Goal: Find specific page/section: Locate a particular part of the current website

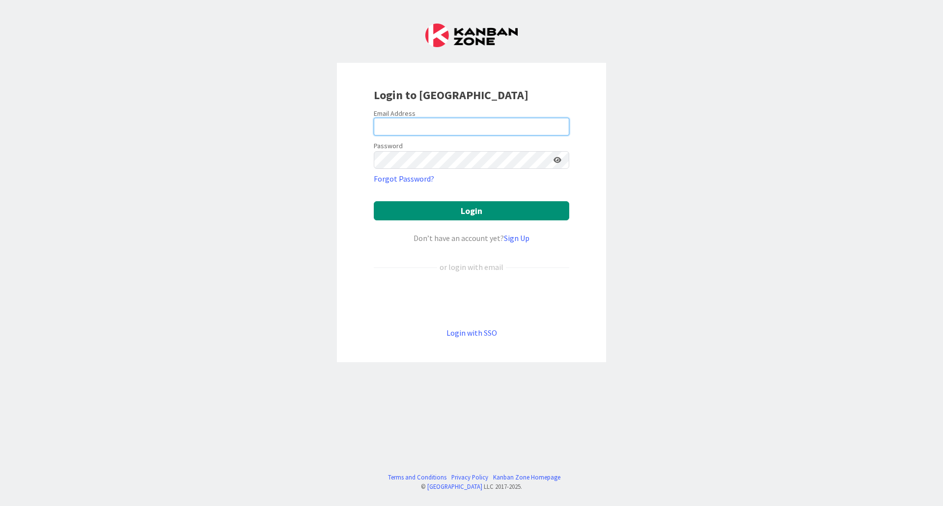
click at [428, 121] on input "email" at bounding box center [471, 127] width 195 height 18
type input "[PERSON_NAME][EMAIL_ADDRESS][DOMAIN_NAME]"
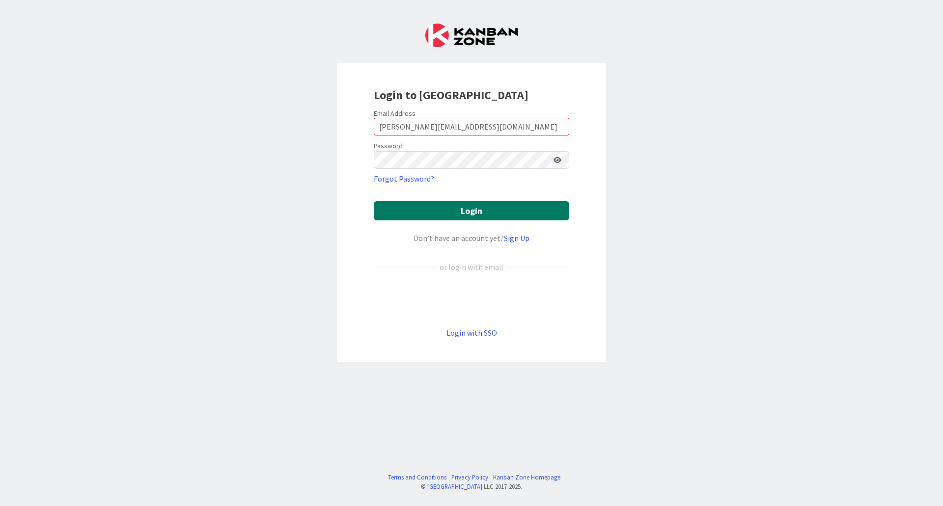
click at [454, 208] on button "Login" at bounding box center [471, 210] width 195 height 19
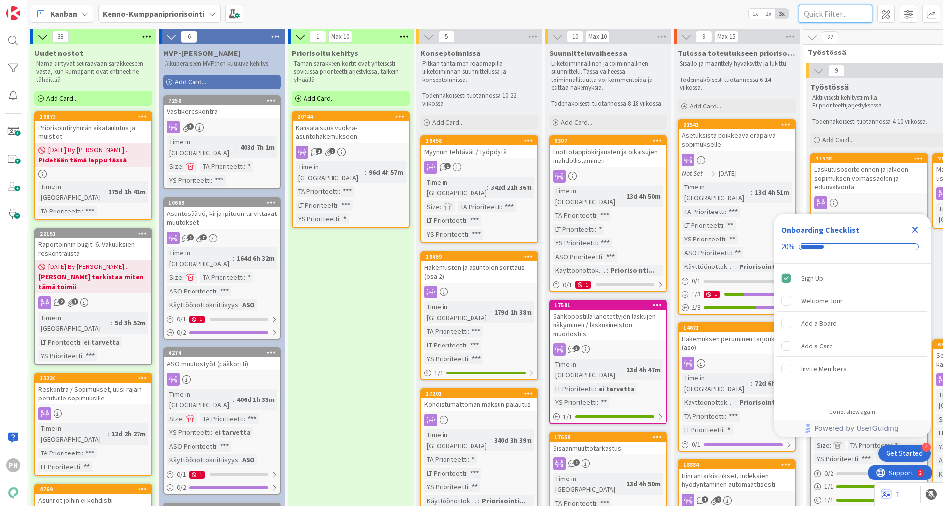
click at [831, 15] on input "text" at bounding box center [836, 14] width 74 height 18
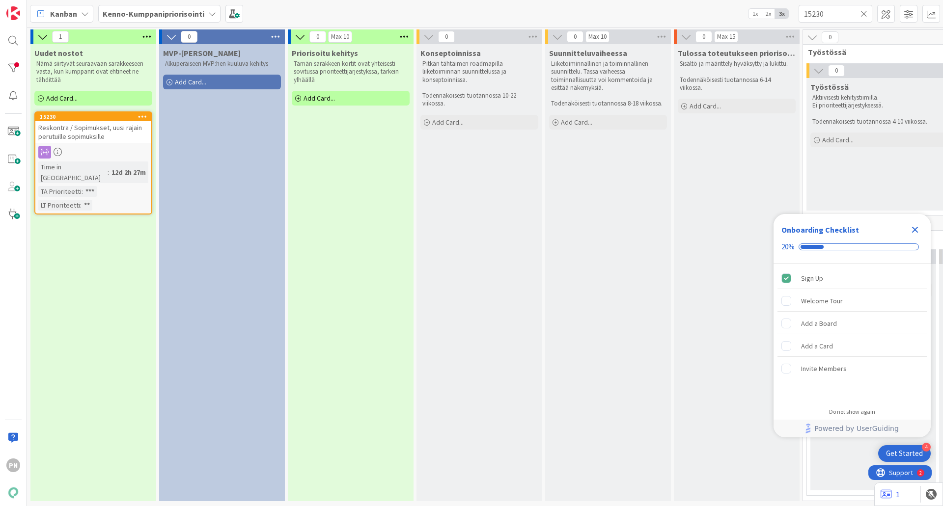
click at [94, 129] on span "Reskontra / Sopimukset, uusi rajain perutuille sopimuksille" at bounding box center [90, 132] width 104 height 18
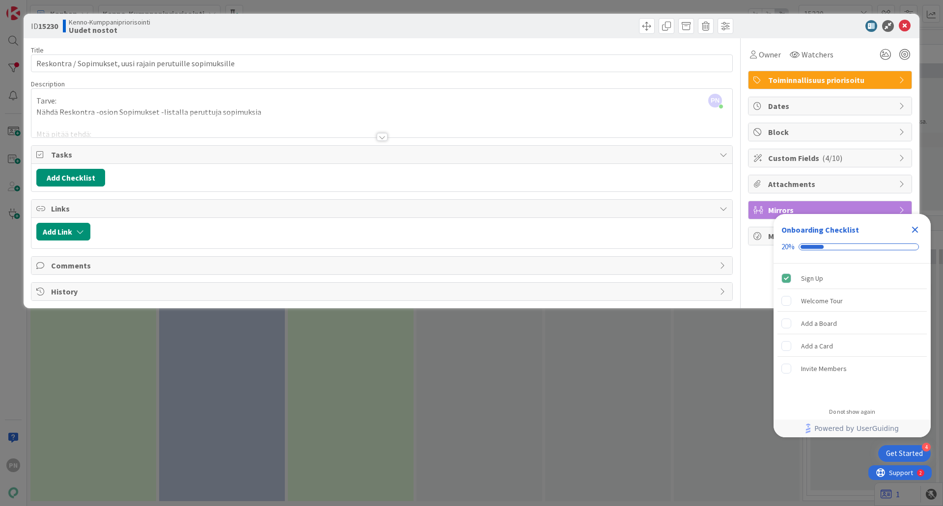
click at [68, 131] on div at bounding box center [381, 124] width 701 height 25
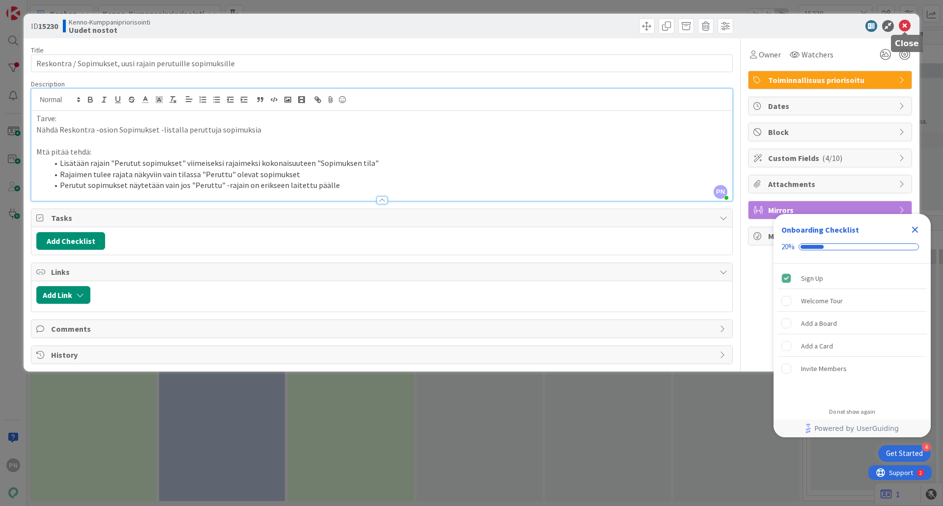
click at [906, 22] on icon at bounding box center [905, 26] width 12 height 12
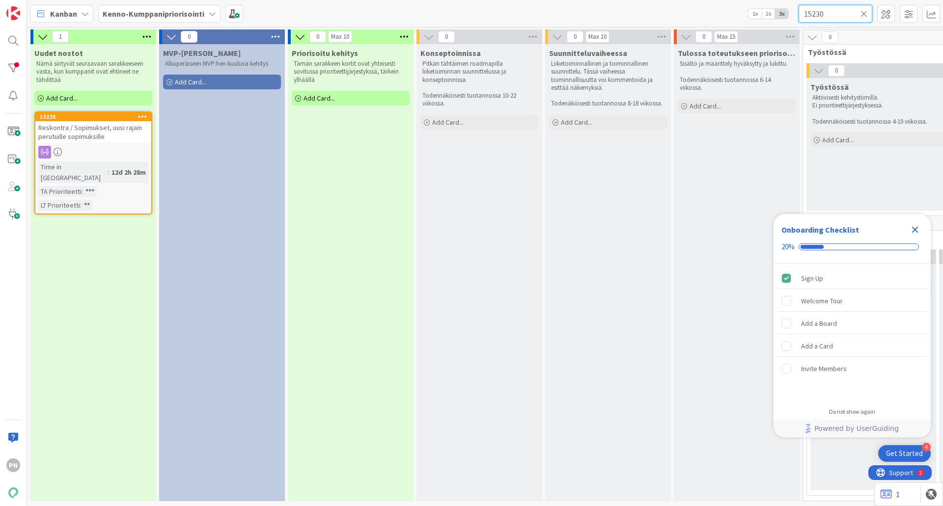
drag, startPoint x: 825, startPoint y: 13, endPoint x: 778, endPoint y: 9, distance: 47.8
click at [777, 9] on div "Kanban Kenno-Kumppanipriorisointi 1x 2x 3x 15230" at bounding box center [485, 13] width 916 height 27
type input "13314"
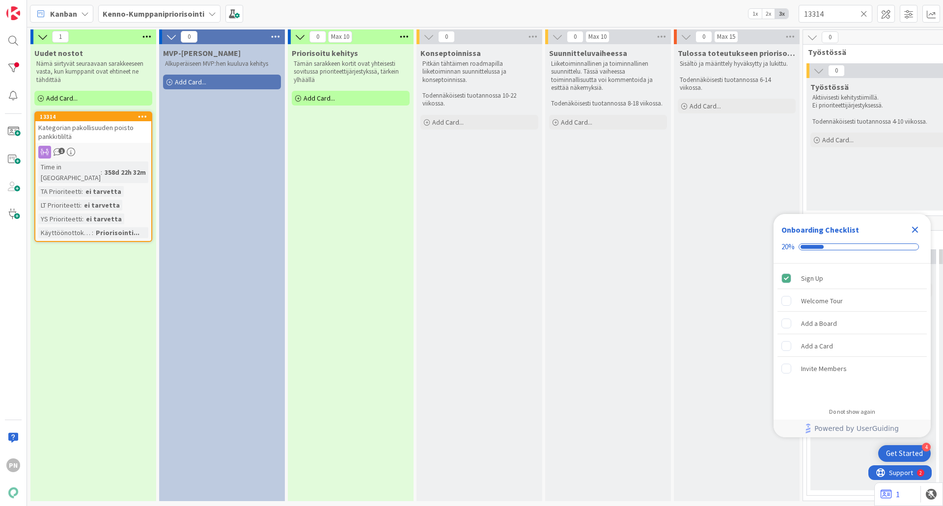
click at [60, 128] on span "Kategorian pakollisuuden poisto pankkitililtä" at bounding box center [85, 132] width 95 height 18
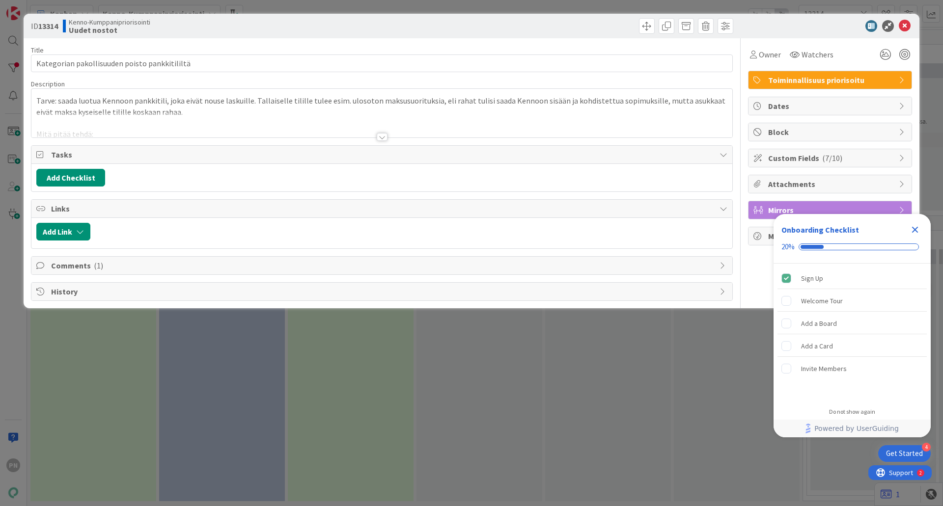
click at [380, 138] on div at bounding box center [382, 137] width 11 height 8
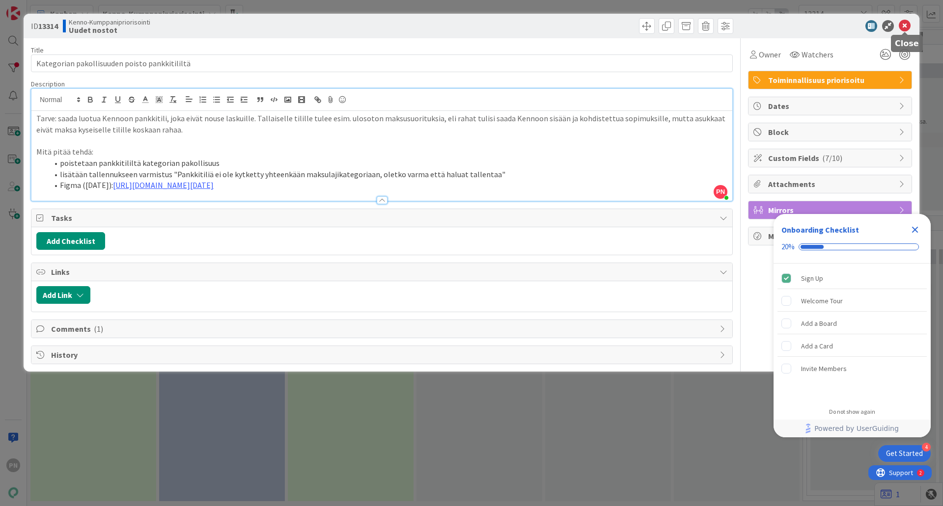
click at [904, 21] on icon at bounding box center [905, 26] width 12 height 12
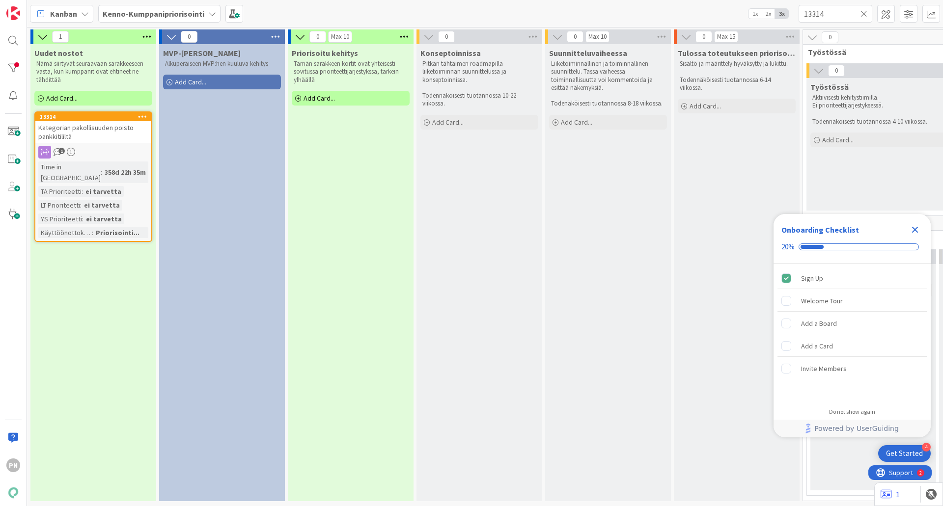
click at [864, 15] on icon at bounding box center [864, 13] width 7 height 9
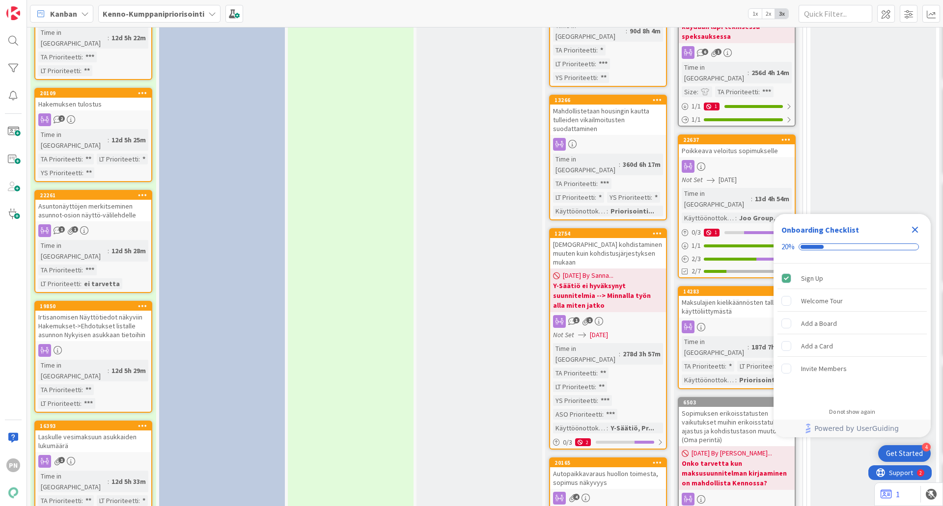
scroll to position [982, 0]
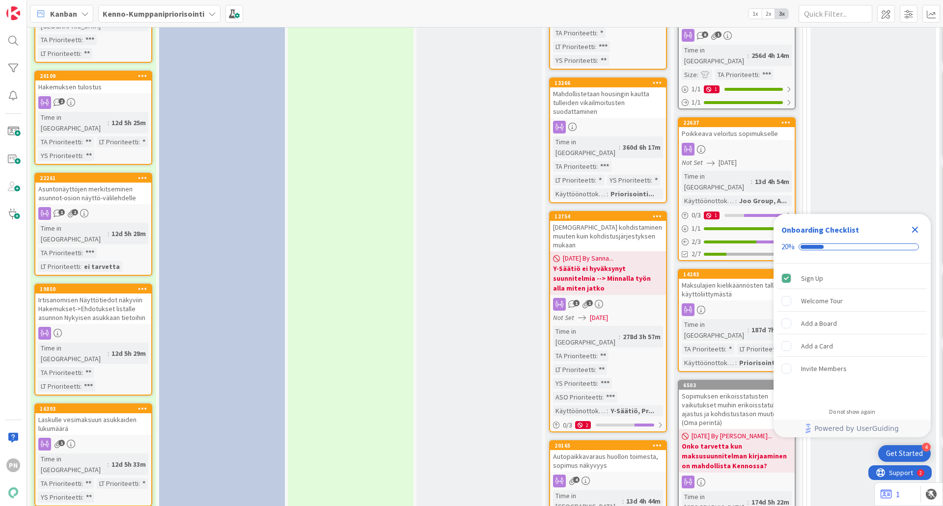
click at [92, 414] on div "Laskulle vesimaksuun asukkaiden lukumäärä" at bounding box center [93, 425] width 116 height 22
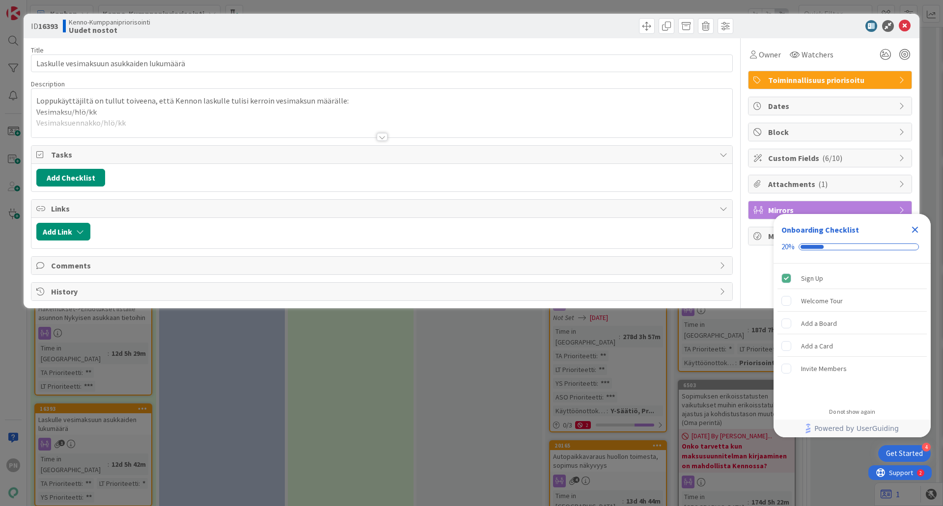
click at [384, 137] on div at bounding box center [382, 137] width 11 height 8
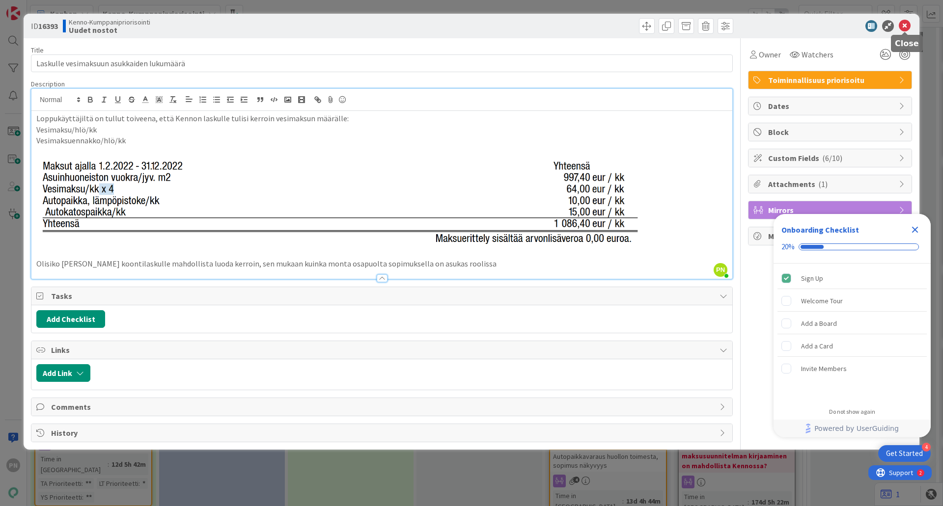
click at [905, 24] on icon at bounding box center [905, 26] width 12 height 12
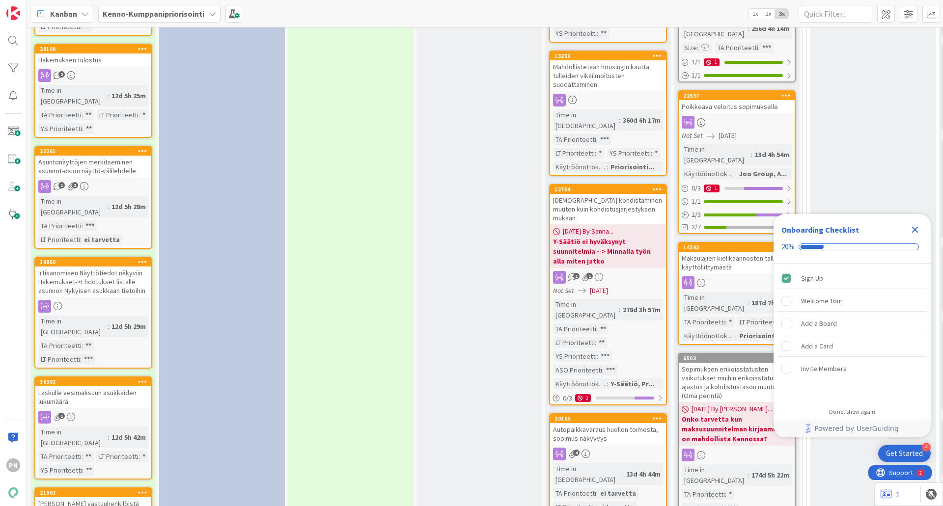
scroll to position [1032, 0]
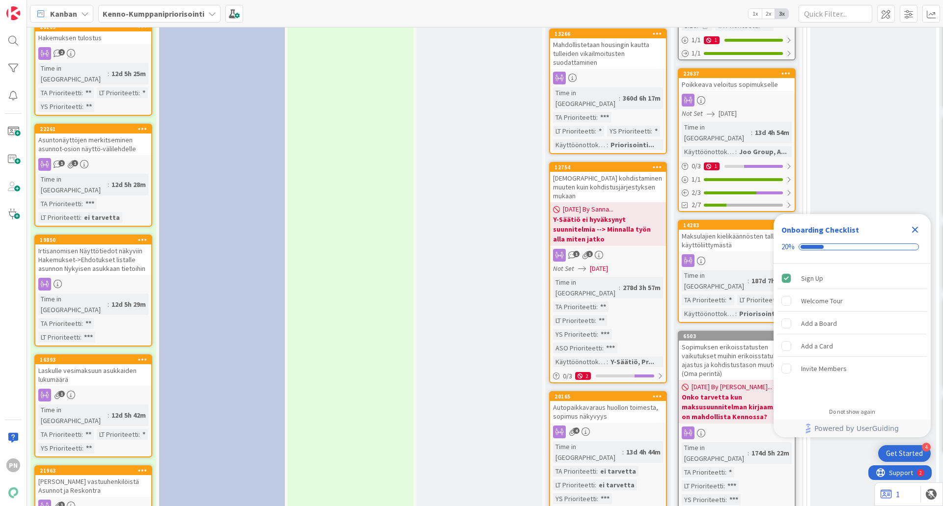
click at [100, 475] on div "[PERSON_NAME] vastuuhenkilöistä Asunnot ja Reskontra" at bounding box center [93, 486] width 116 height 22
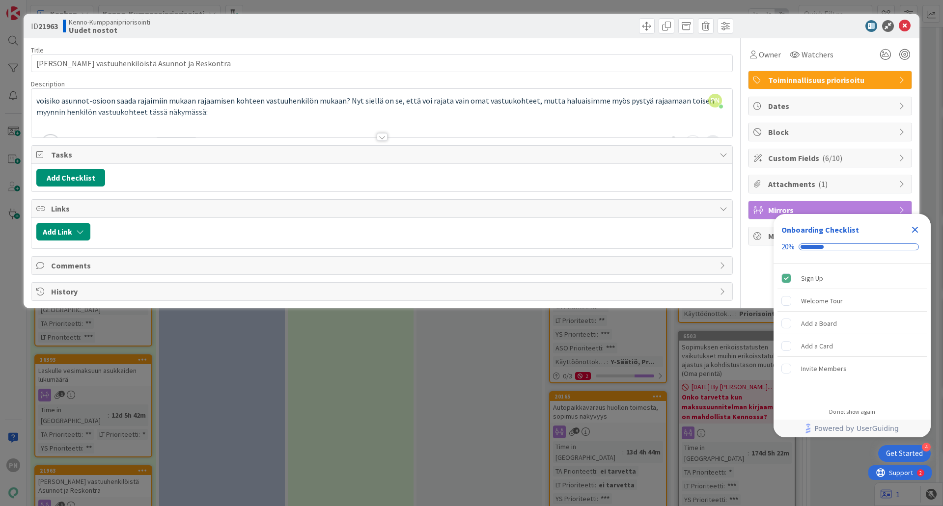
click at [382, 136] on div at bounding box center [382, 137] width 11 height 8
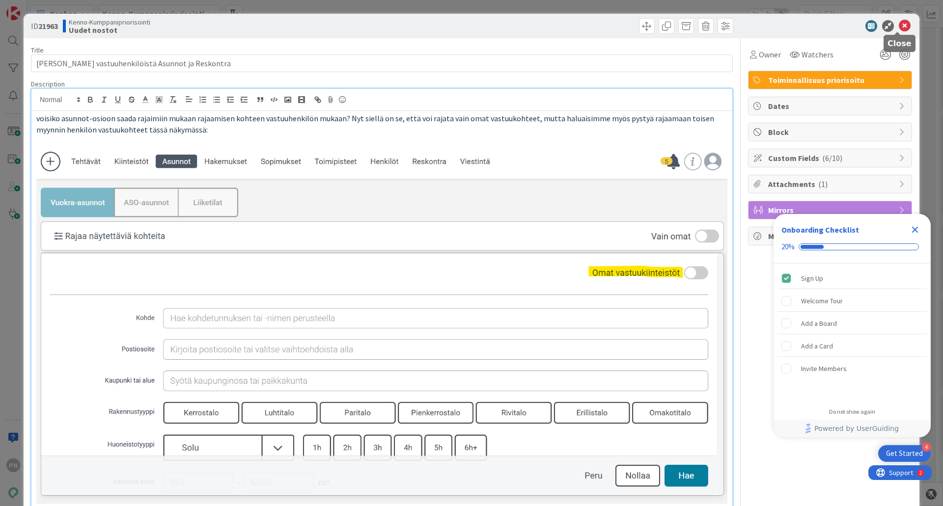
click at [899, 21] on icon at bounding box center [905, 26] width 12 height 12
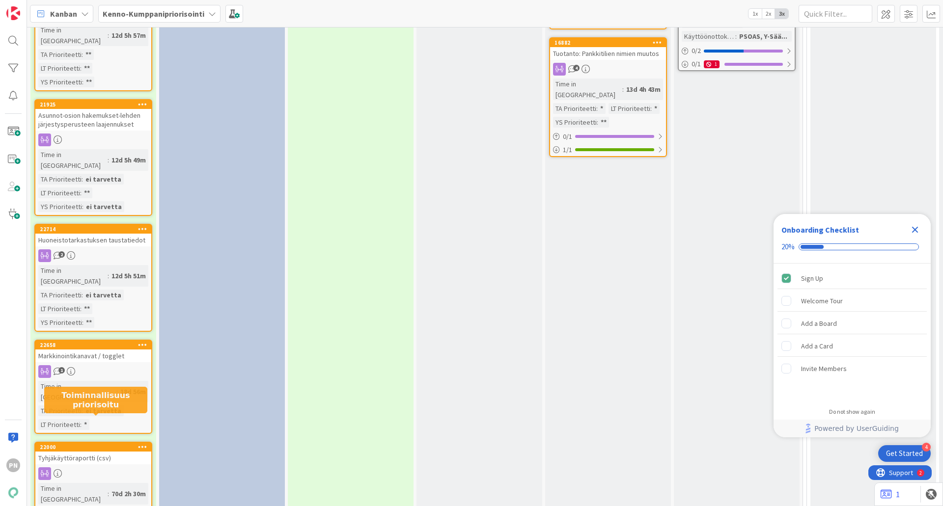
scroll to position [1572, 0]
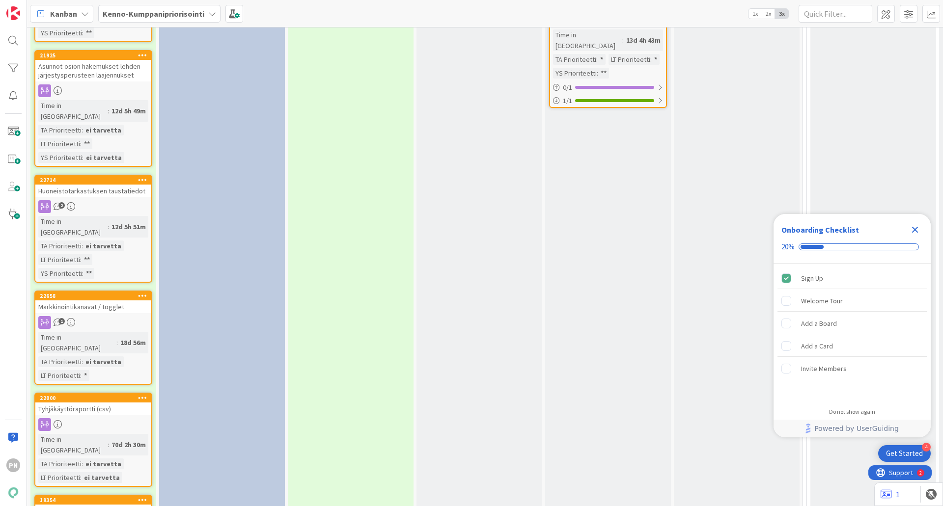
click at [76, 505] on div "Reskontrassa näkymien sorttaus" at bounding box center [93, 511] width 116 height 13
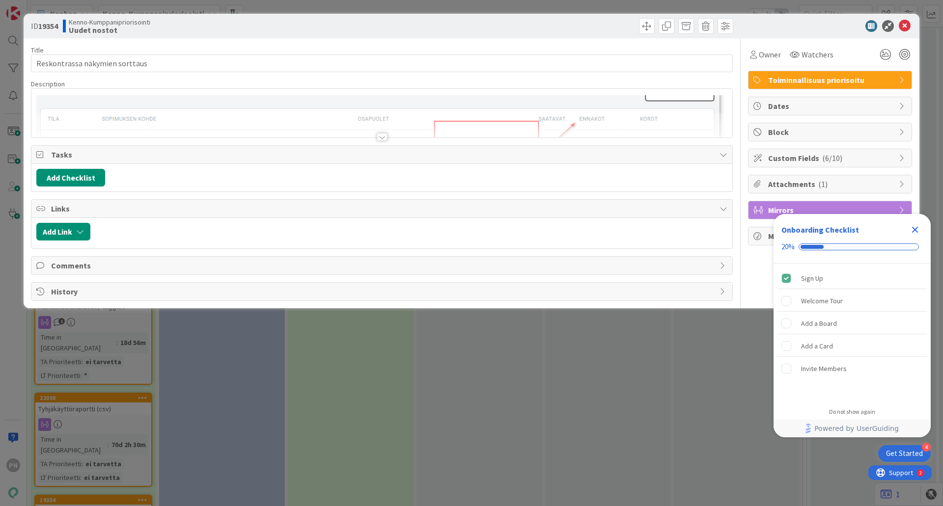
click at [382, 135] on div at bounding box center [382, 137] width 11 height 8
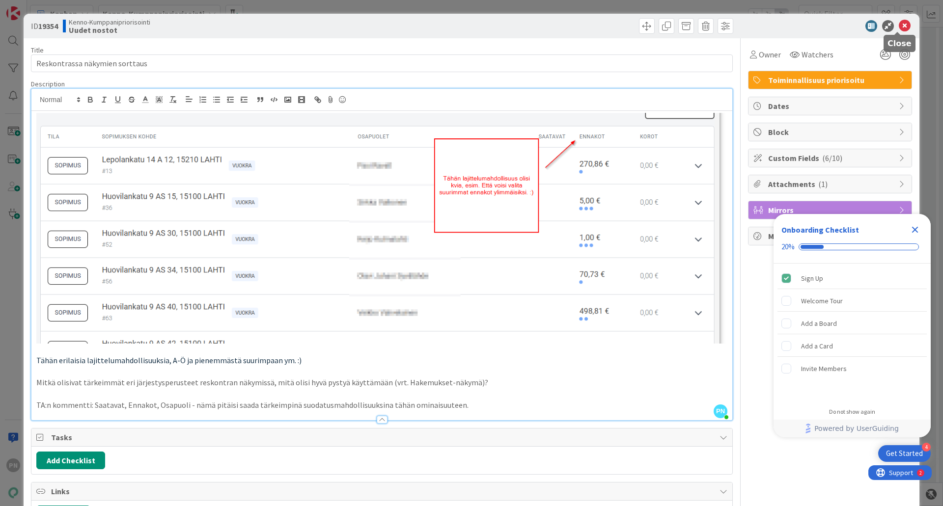
drag, startPoint x: 894, startPoint y: 25, endPoint x: 892, endPoint y: 32, distance: 7.9
click at [899, 24] on icon at bounding box center [905, 26] width 12 height 12
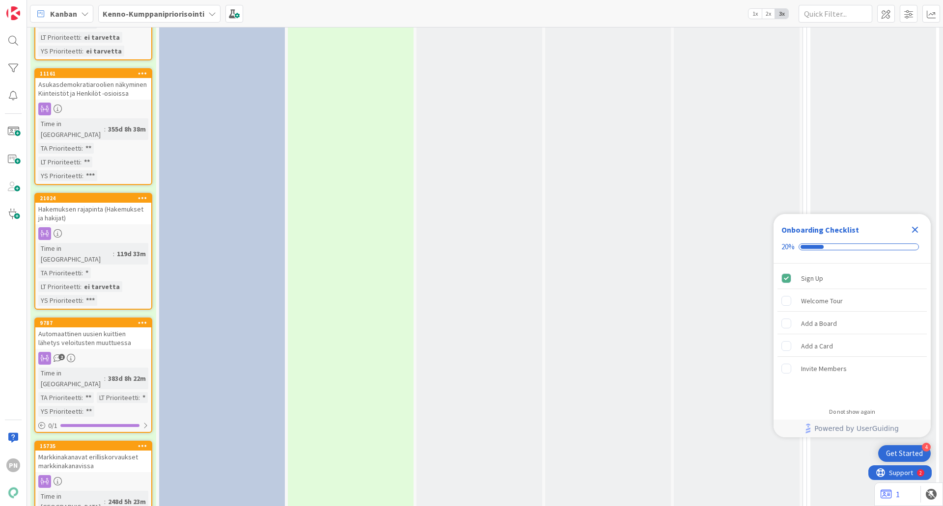
scroll to position [2751, 0]
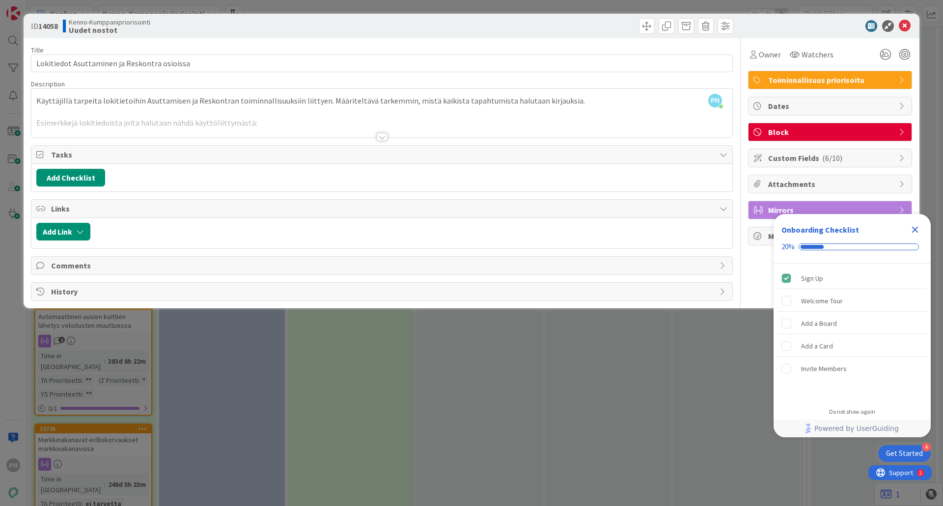
click at [383, 139] on div at bounding box center [382, 137] width 11 height 8
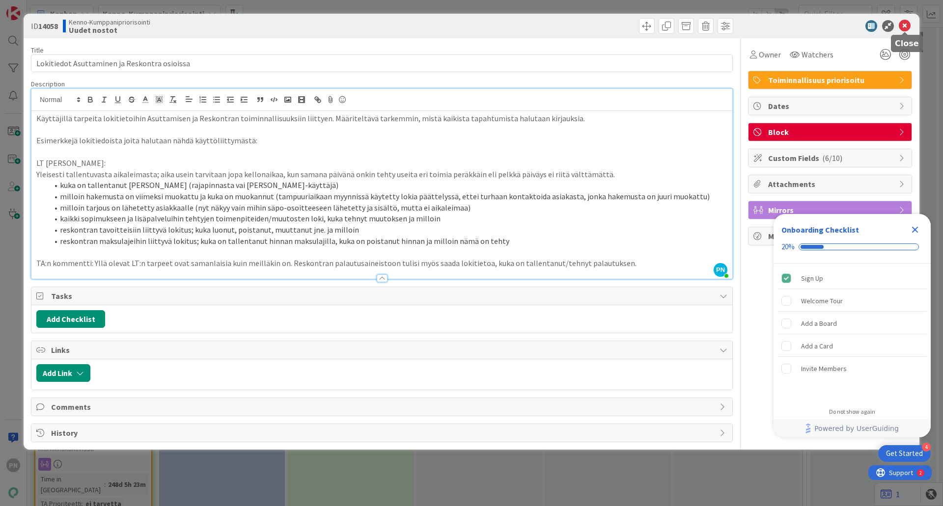
click at [905, 27] on icon at bounding box center [905, 26] width 12 height 12
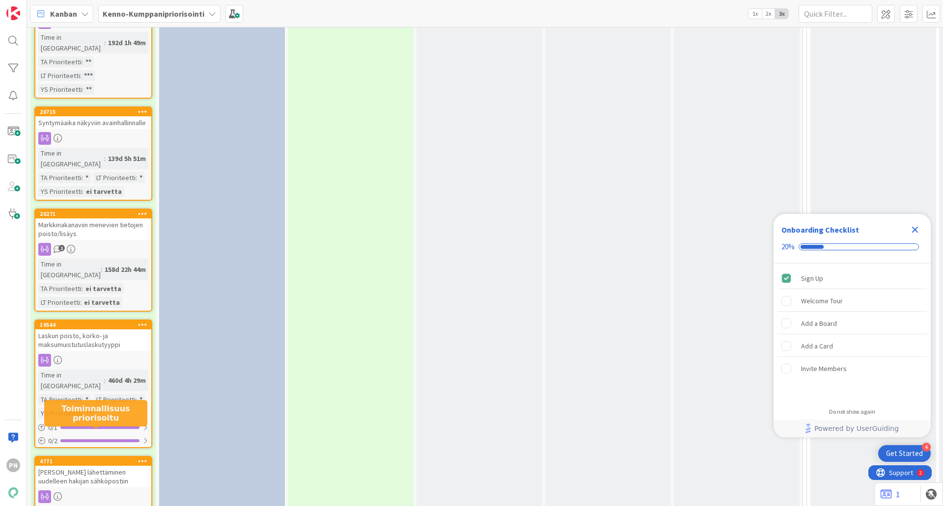
scroll to position [3389, 0]
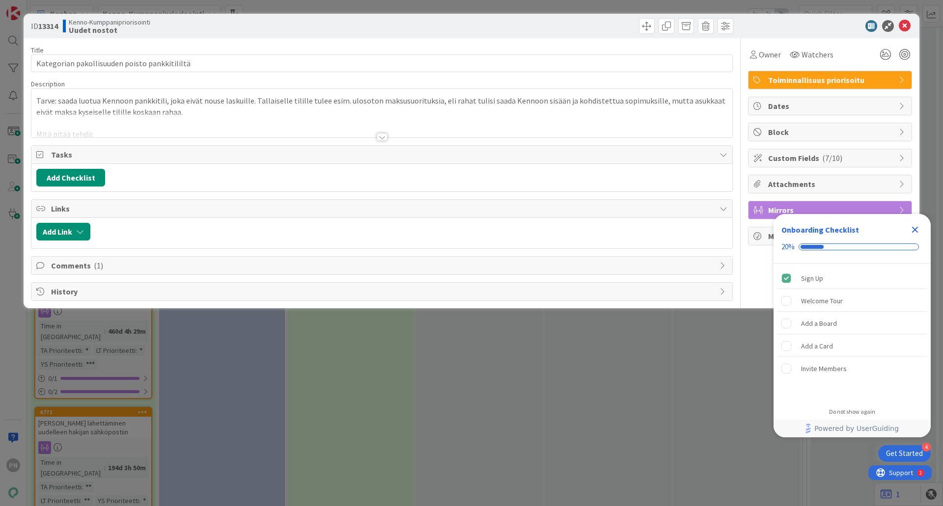
click at [384, 137] on div at bounding box center [382, 137] width 11 height 8
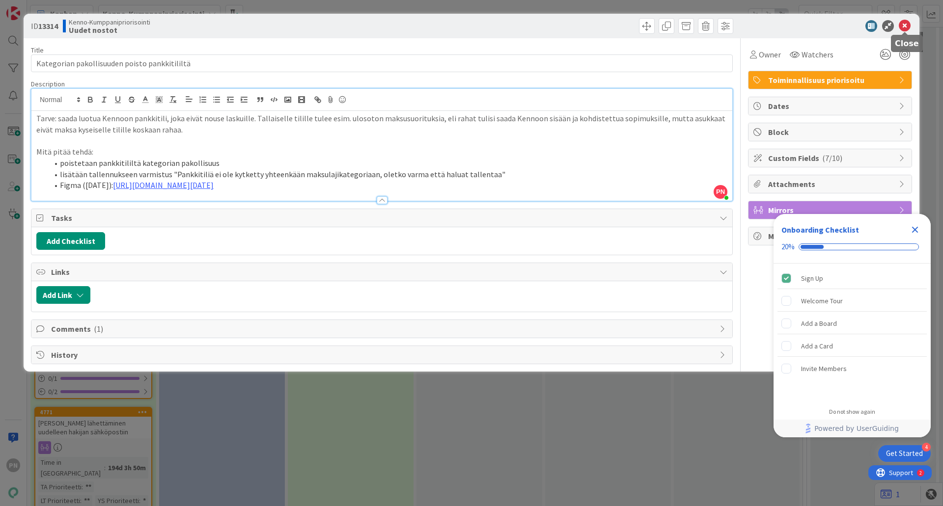
click at [902, 23] on icon at bounding box center [905, 26] width 12 height 12
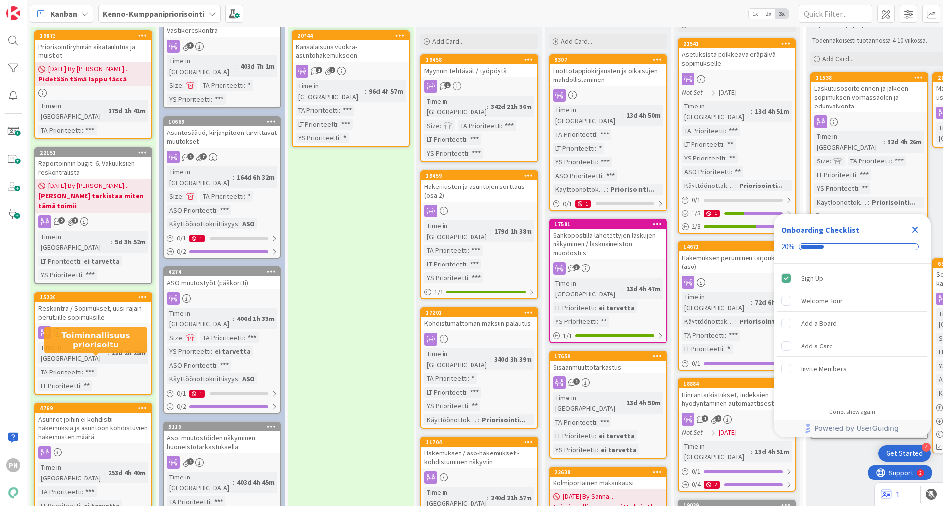
scroll to position [98, 0]
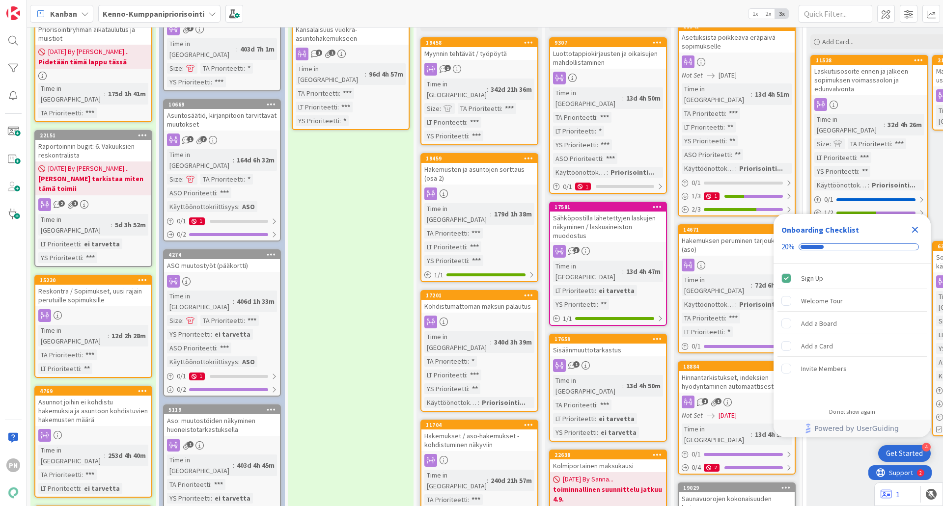
click at [104, 174] on b "[PERSON_NAME] tarkistaa miten tämä toimii" at bounding box center [93, 184] width 110 height 20
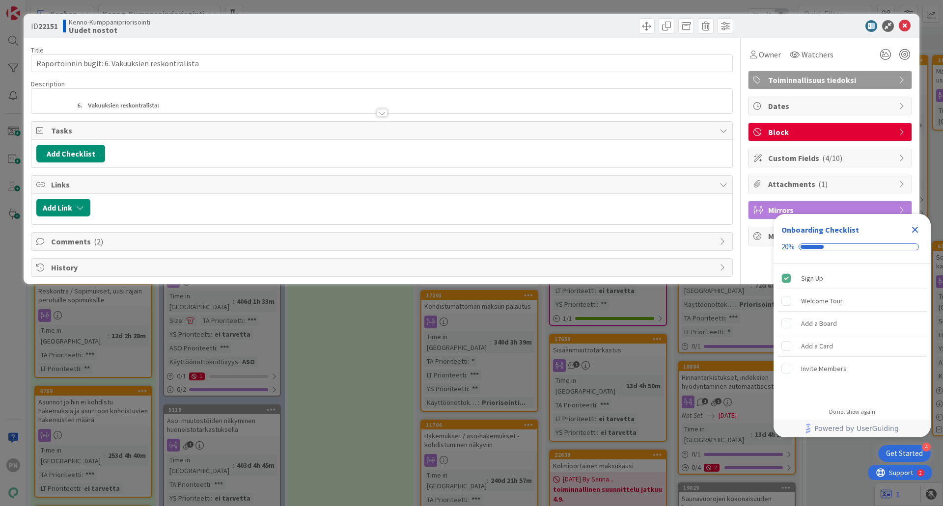
click at [384, 113] on div at bounding box center [382, 113] width 11 height 8
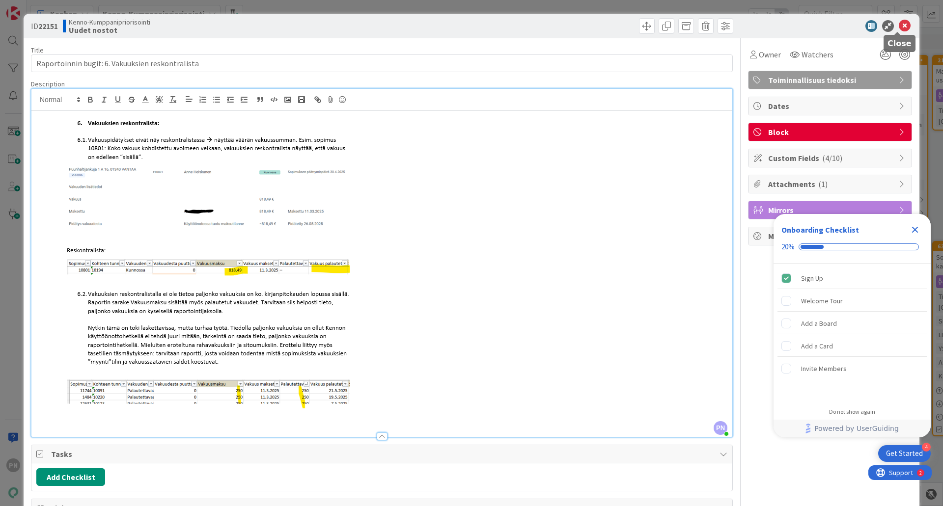
click at [899, 22] on icon at bounding box center [905, 26] width 12 height 12
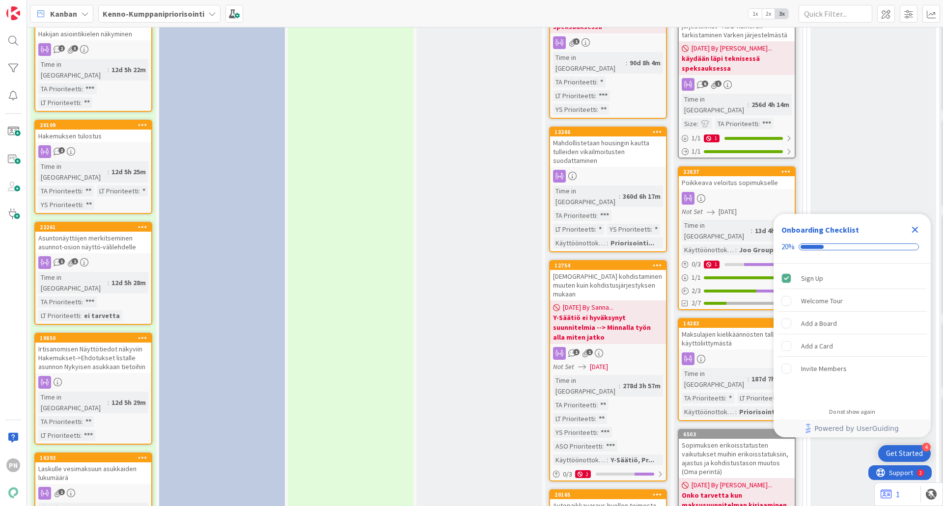
scroll to position [982, 0]
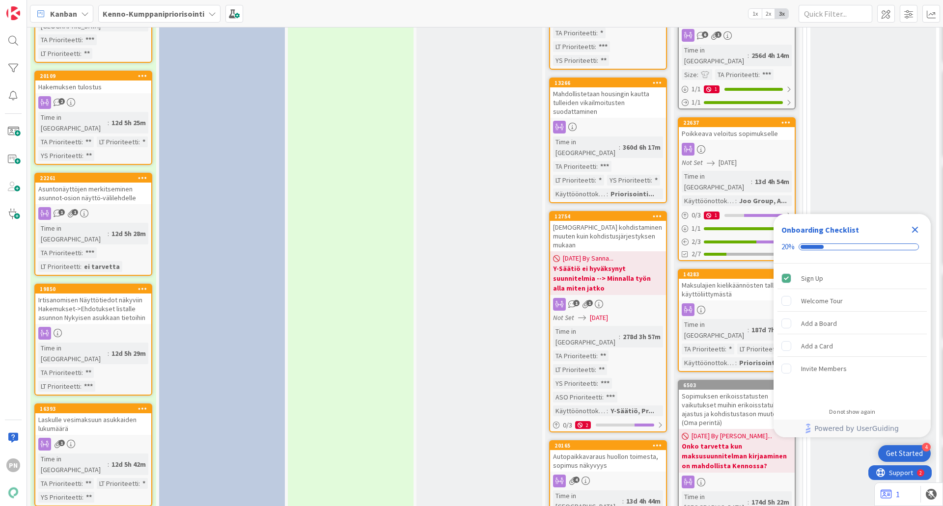
click at [91, 438] on div "1" at bounding box center [93, 444] width 116 height 13
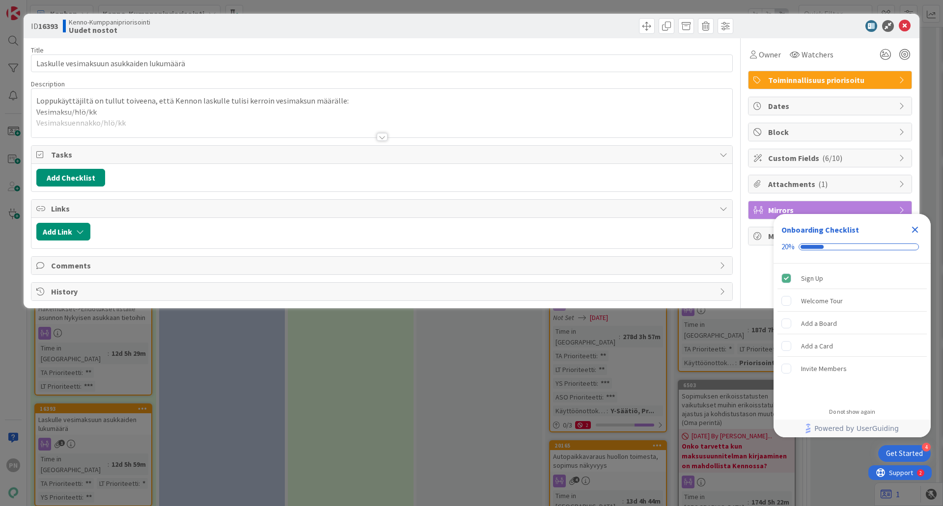
click at [384, 136] on div at bounding box center [382, 137] width 11 height 8
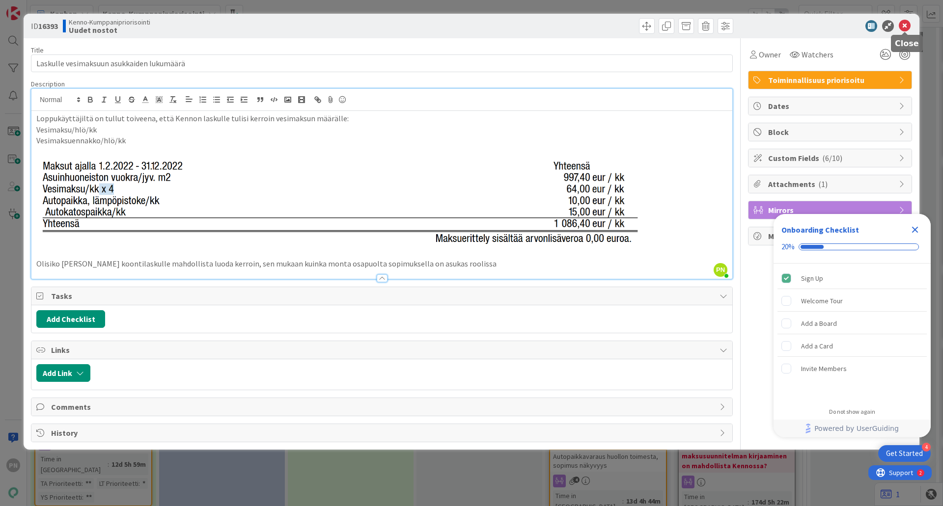
click at [904, 20] on icon at bounding box center [905, 26] width 12 height 12
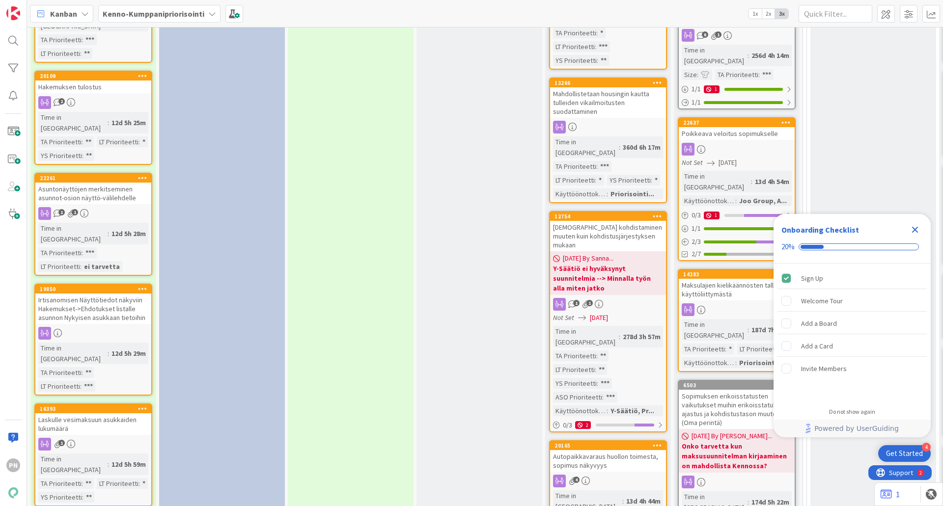
scroll to position [1032, 0]
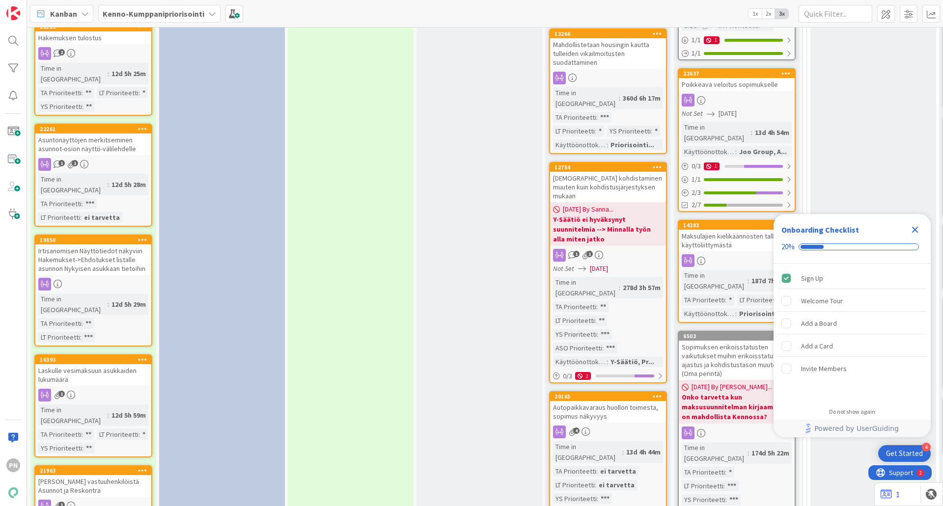
click at [113, 475] on div "[PERSON_NAME] vastuuhenkilöistä Asunnot ja Reskontra" at bounding box center [93, 486] width 116 height 22
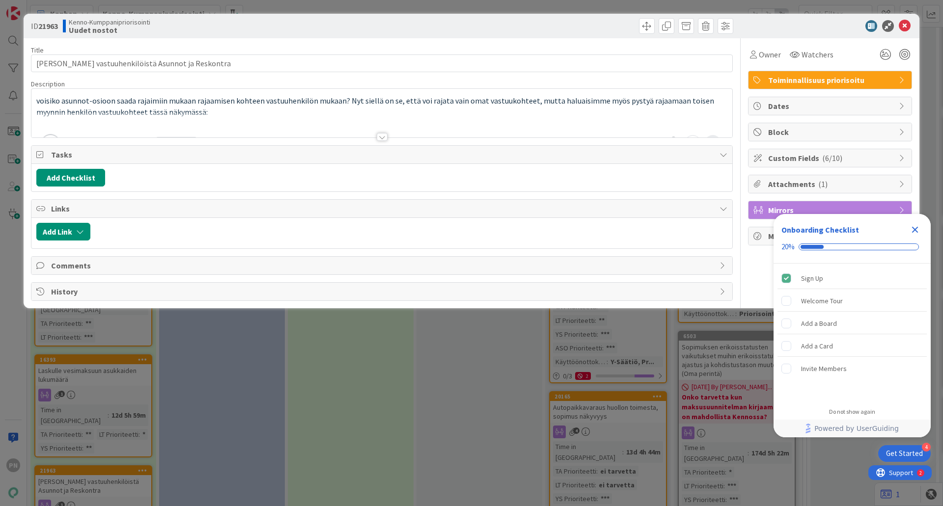
click at [379, 139] on div at bounding box center [382, 137] width 11 height 8
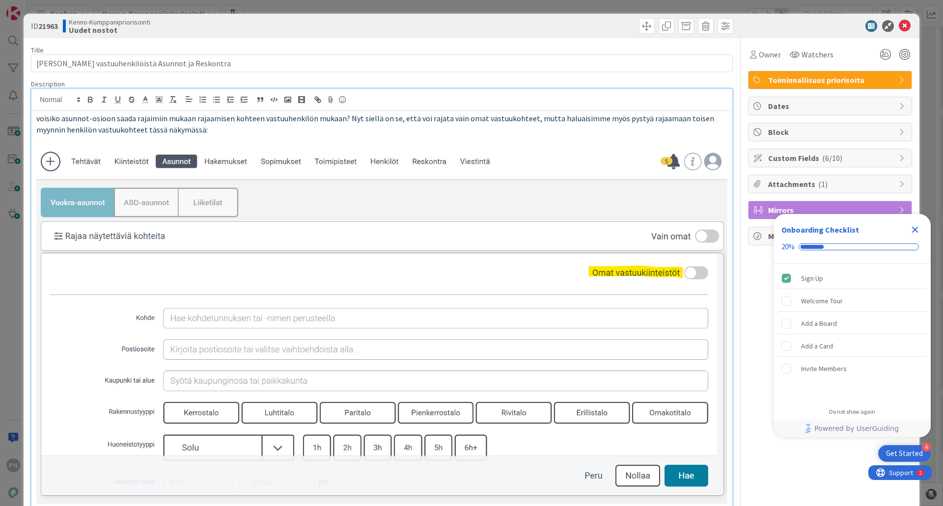
click at [915, 229] on icon "Close Checklist" at bounding box center [915, 230] width 6 height 6
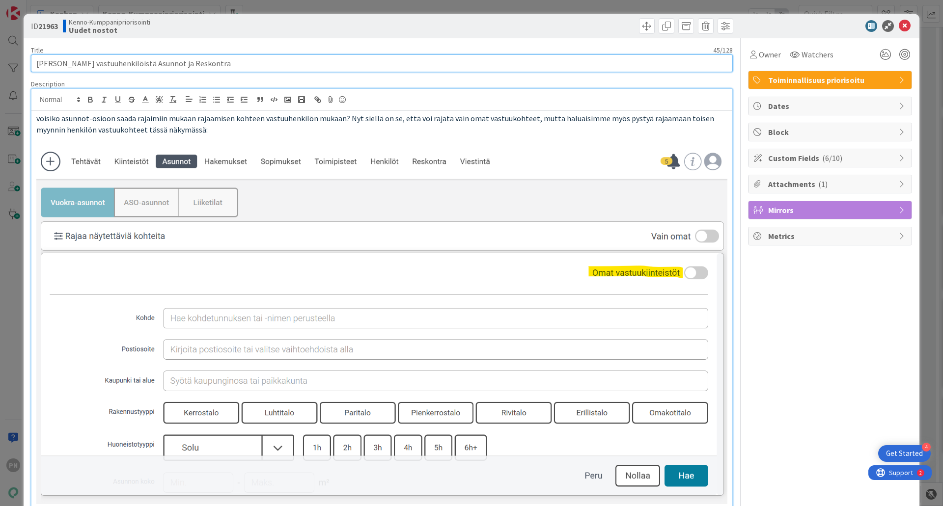
drag, startPoint x: 189, startPoint y: 65, endPoint x: 28, endPoint y: 71, distance: 160.7
click at [28, 71] on div "ID 21963 Kenno-Kumppanipriorisointi Uudet nostot Title 45 / 128 Rajain vastuuhe…" at bounding box center [472, 361] width 896 height 694
click at [231, 62] on input "[PERSON_NAME] vastuuhenkilöistä Asunnot ja Reskontra" at bounding box center [382, 64] width 702 height 18
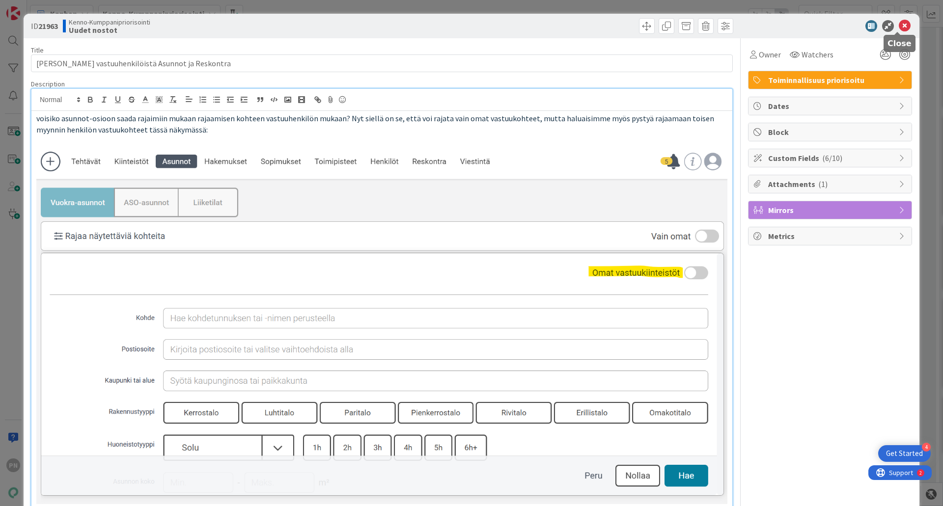
drag, startPoint x: 897, startPoint y: 24, endPoint x: 884, endPoint y: 63, distance: 41.5
click at [899, 24] on icon at bounding box center [905, 26] width 12 height 12
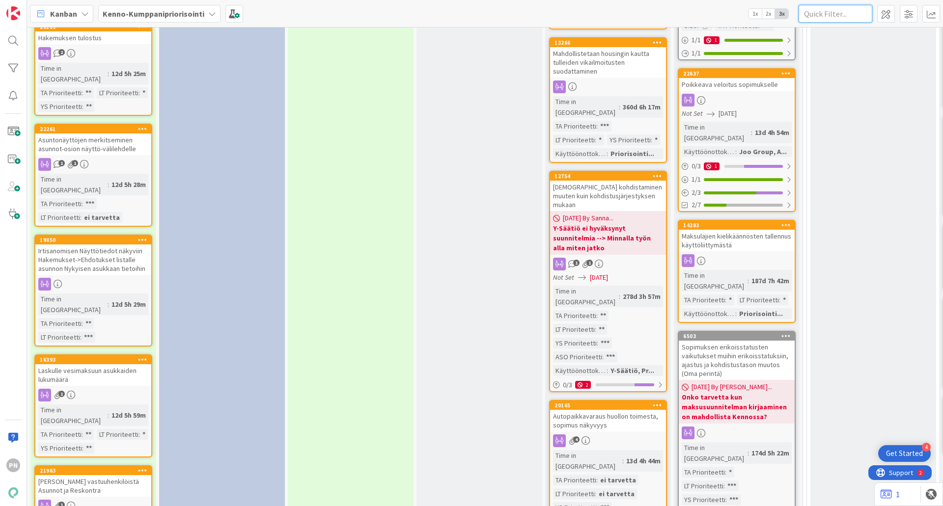
click at [816, 16] on input "text" at bounding box center [836, 14] width 74 height 18
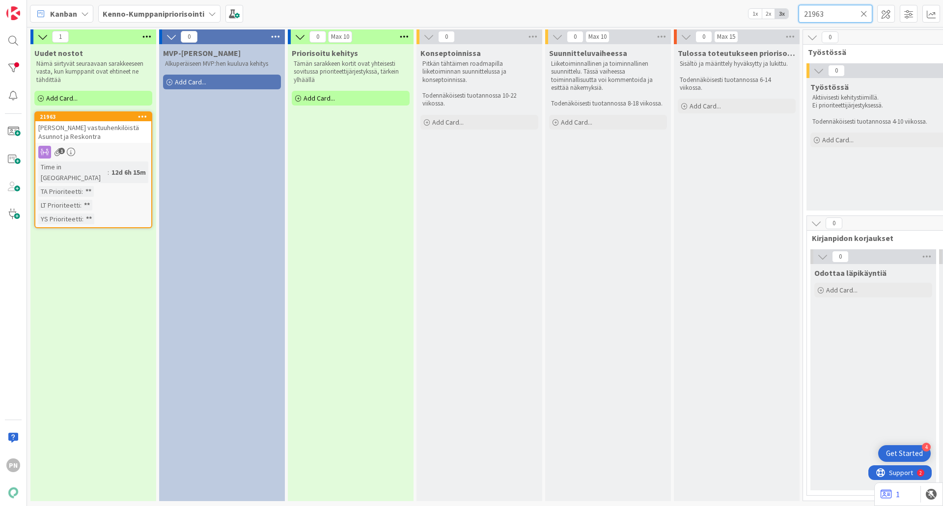
type input "21963"
click at [864, 12] on icon at bounding box center [864, 13] width 7 height 9
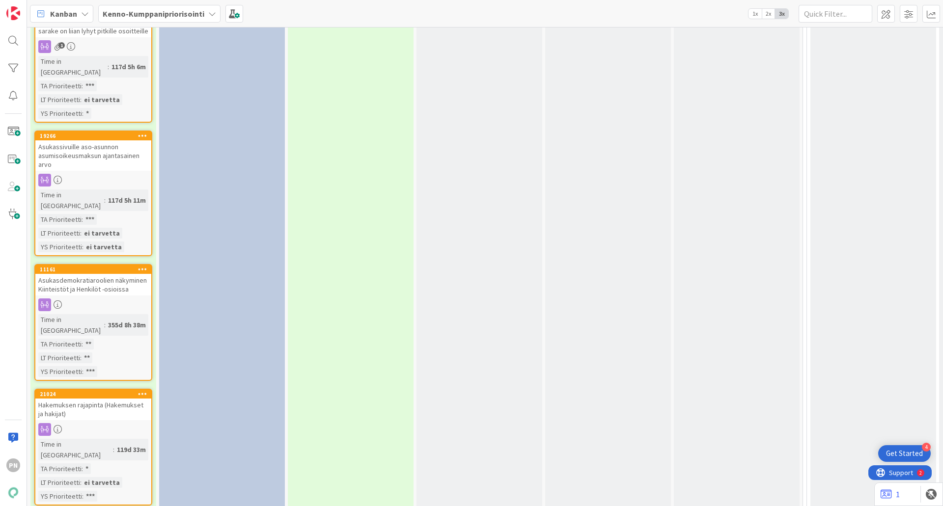
scroll to position [2554, 0]
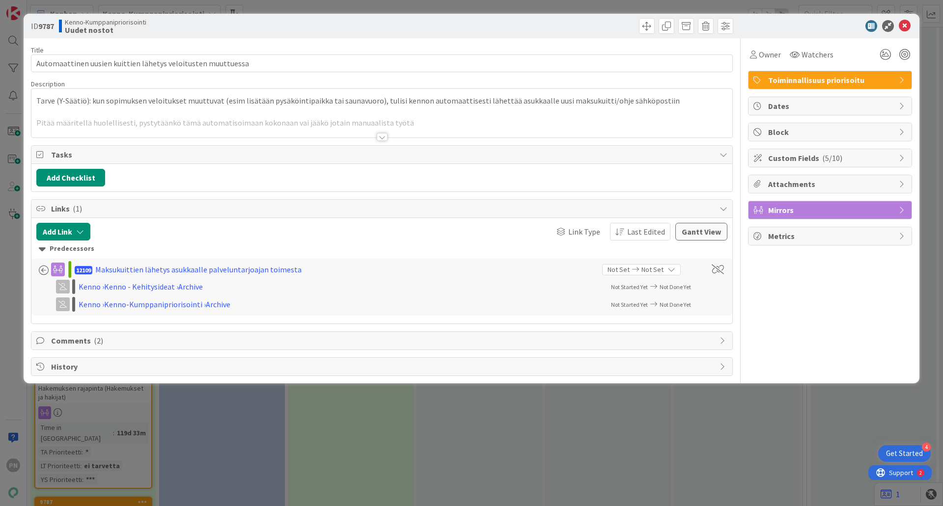
click at [380, 137] on div at bounding box center [382, 137] width 11 height 8
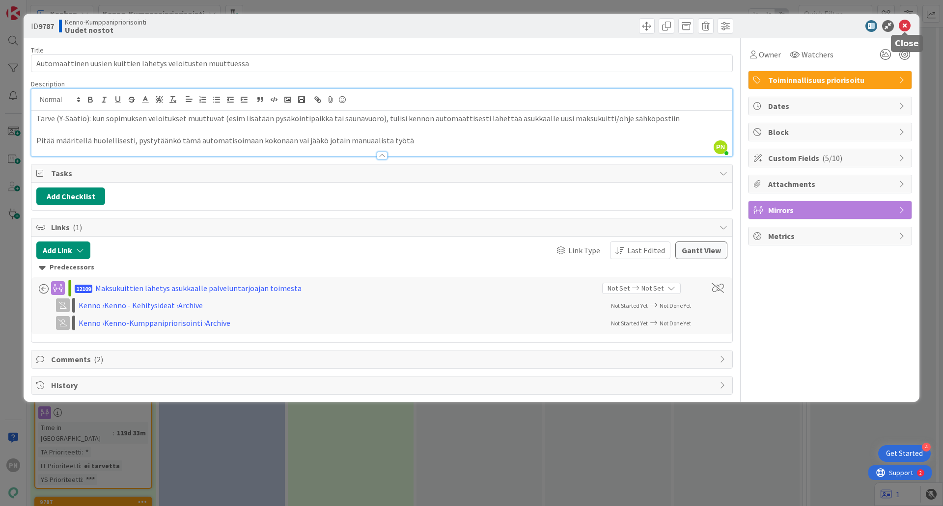
click at [906, 23] on icon at bounding box center [905, 26] width 12 height 12
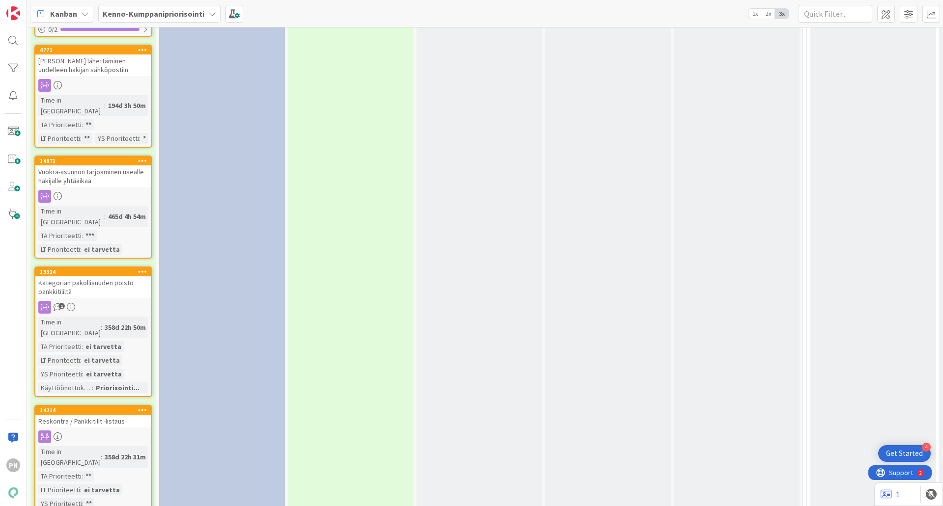
scroll to position [3767, 0]
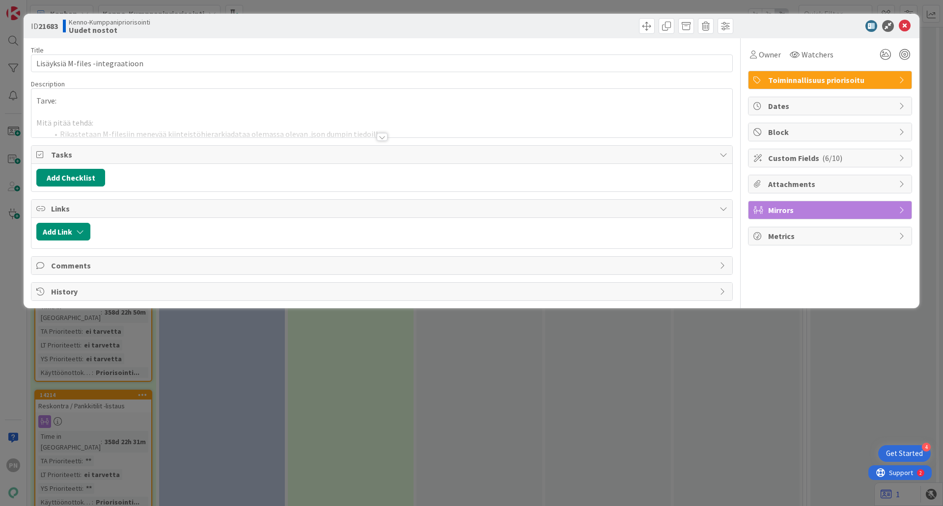
click at [382, 136] on div at bounding box center [382, 137] width 11 height 8
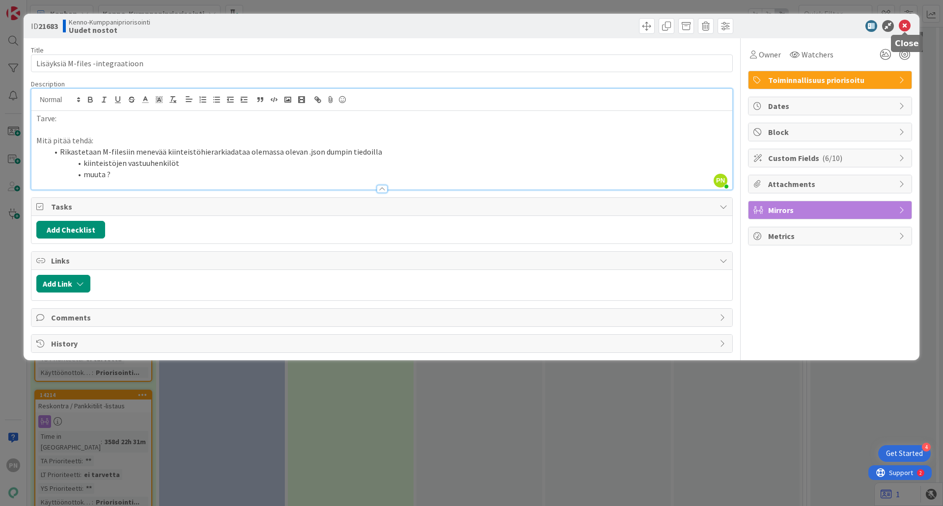
click at [904, 23] on icon at bounding box center [905, 26] width 12 height 12
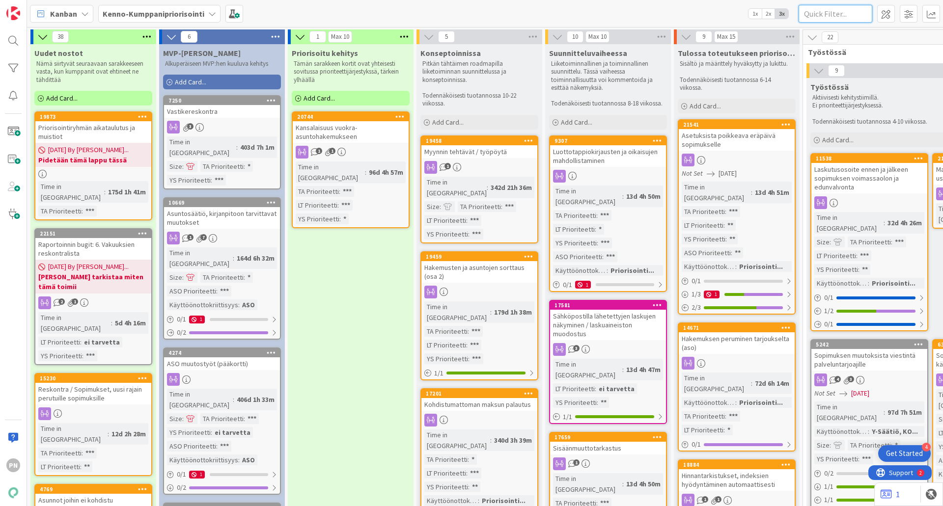
click at [854, 13] on input "text" at bounding box center [836, 14] width 74 height 18
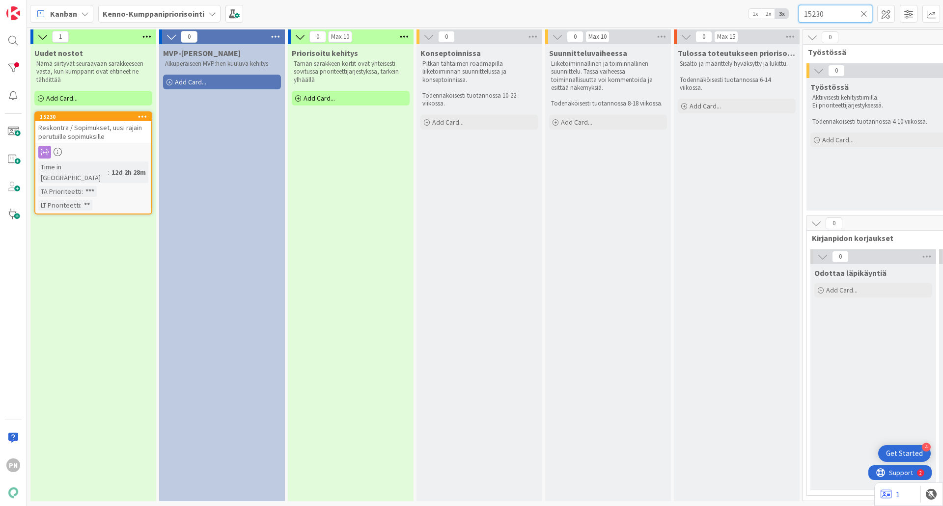
type input "15230"
click at [83, 126] on span "Reskontra / Sopimukset, uusi rajain perutuille sopimuksille" at bounding box center [90, 132] width 104 height 18
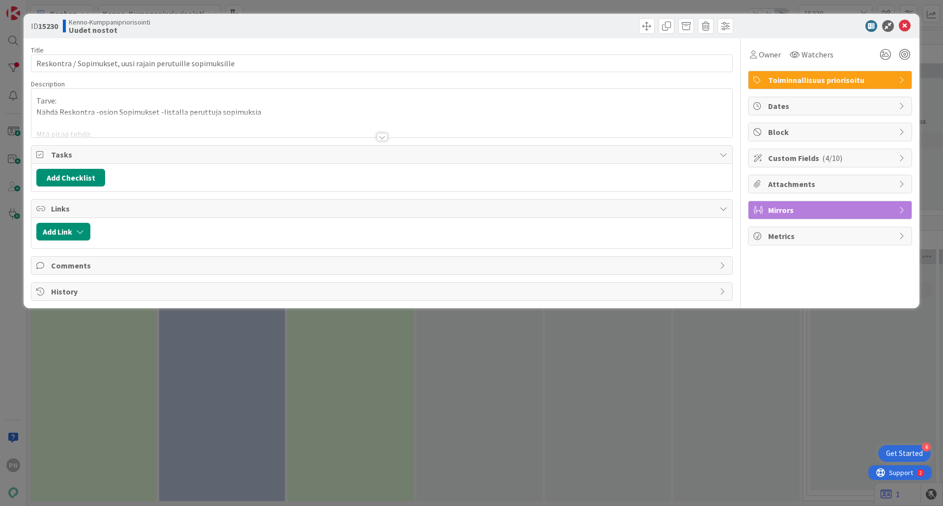
click at [382, 135] on div at bounding box center [382, 137] width 11 height 8
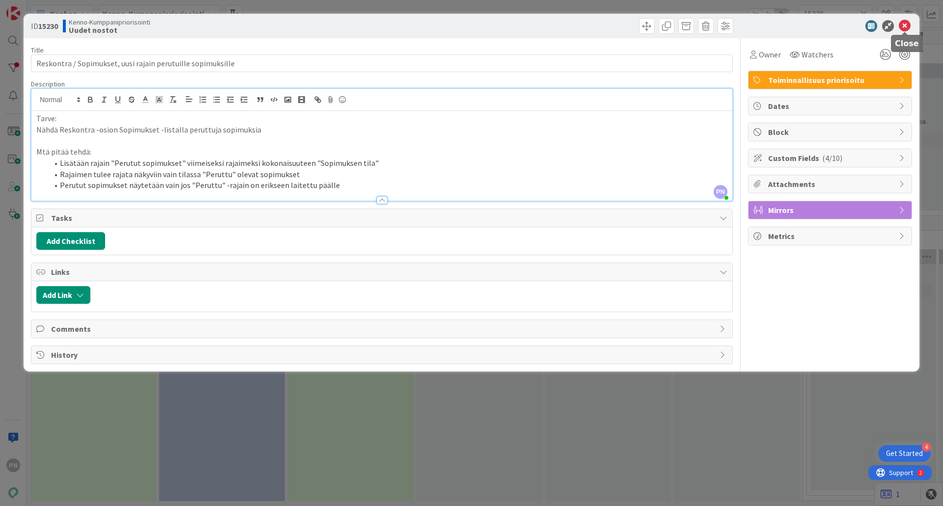
click at [905, 25] on icon at bounding box center [905, 26] width 12 height 12
